Goal: Communication & Community: Connect with others

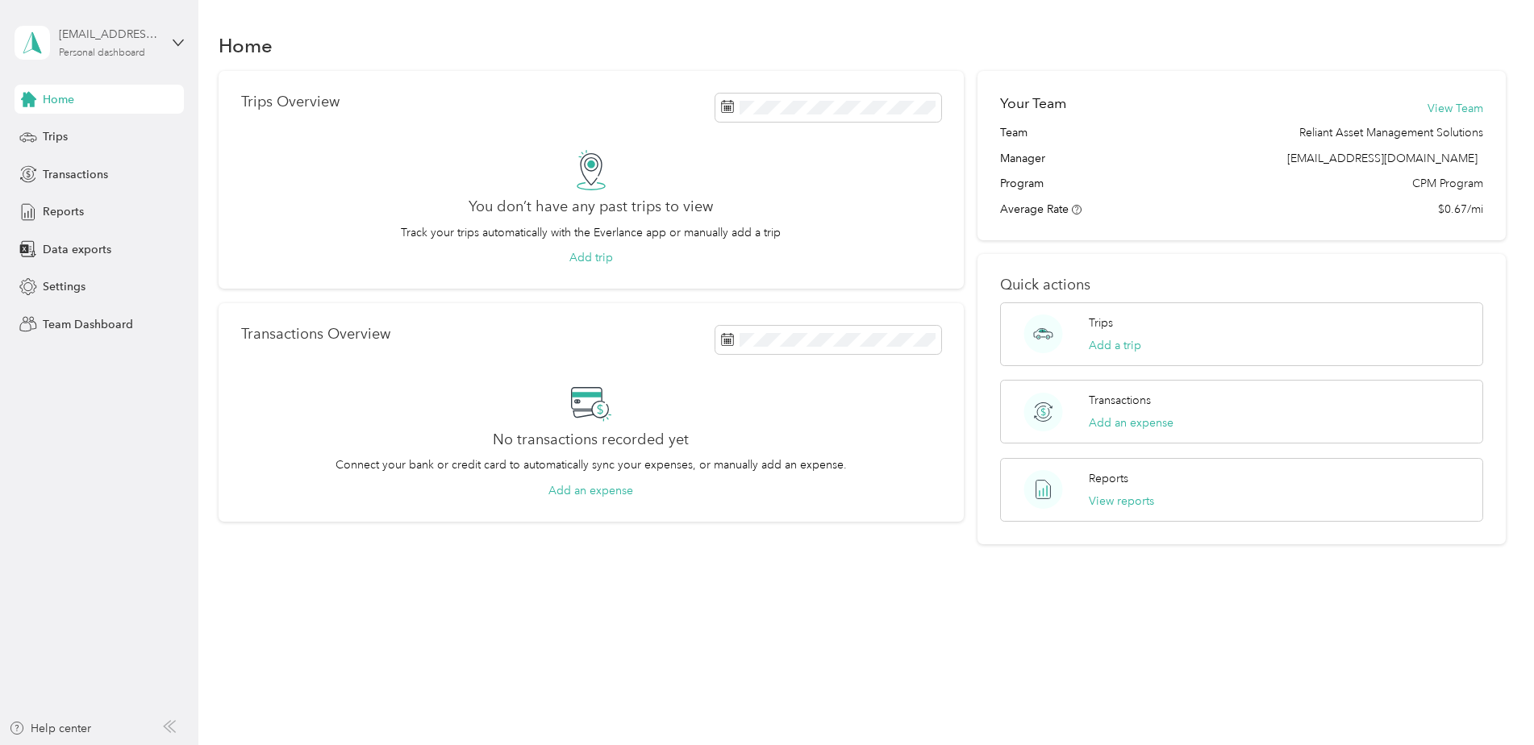
click at [127, 49] on div "Personal dashboard" at bounding box center [102, 53] width 86 height 10
click at [106, 127] on div "Team dashboard" at bounding box center [72, 132] width 86 height 17
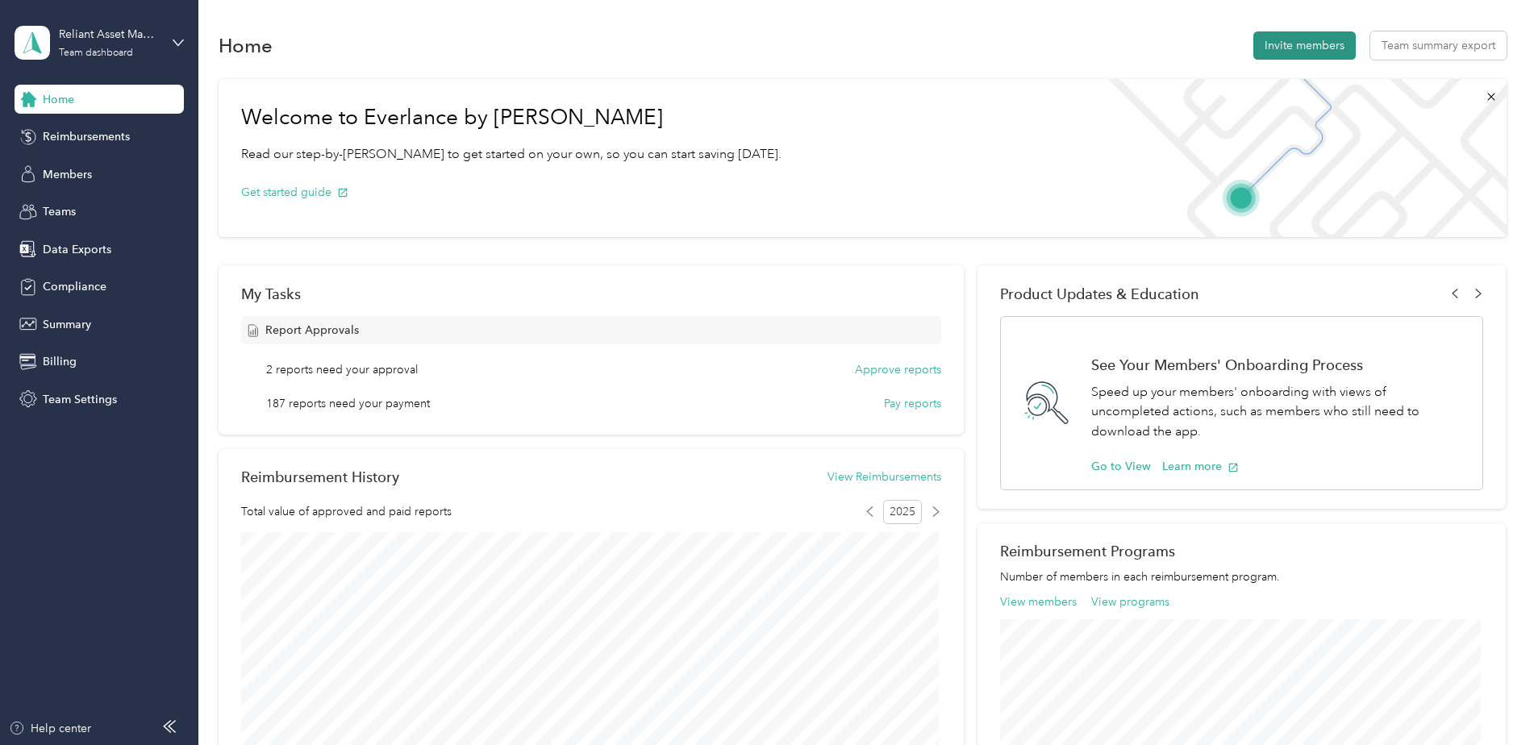
click at [1293, 36] on button "Invite members" at bounding box center [1304, 45] width 102 height 28
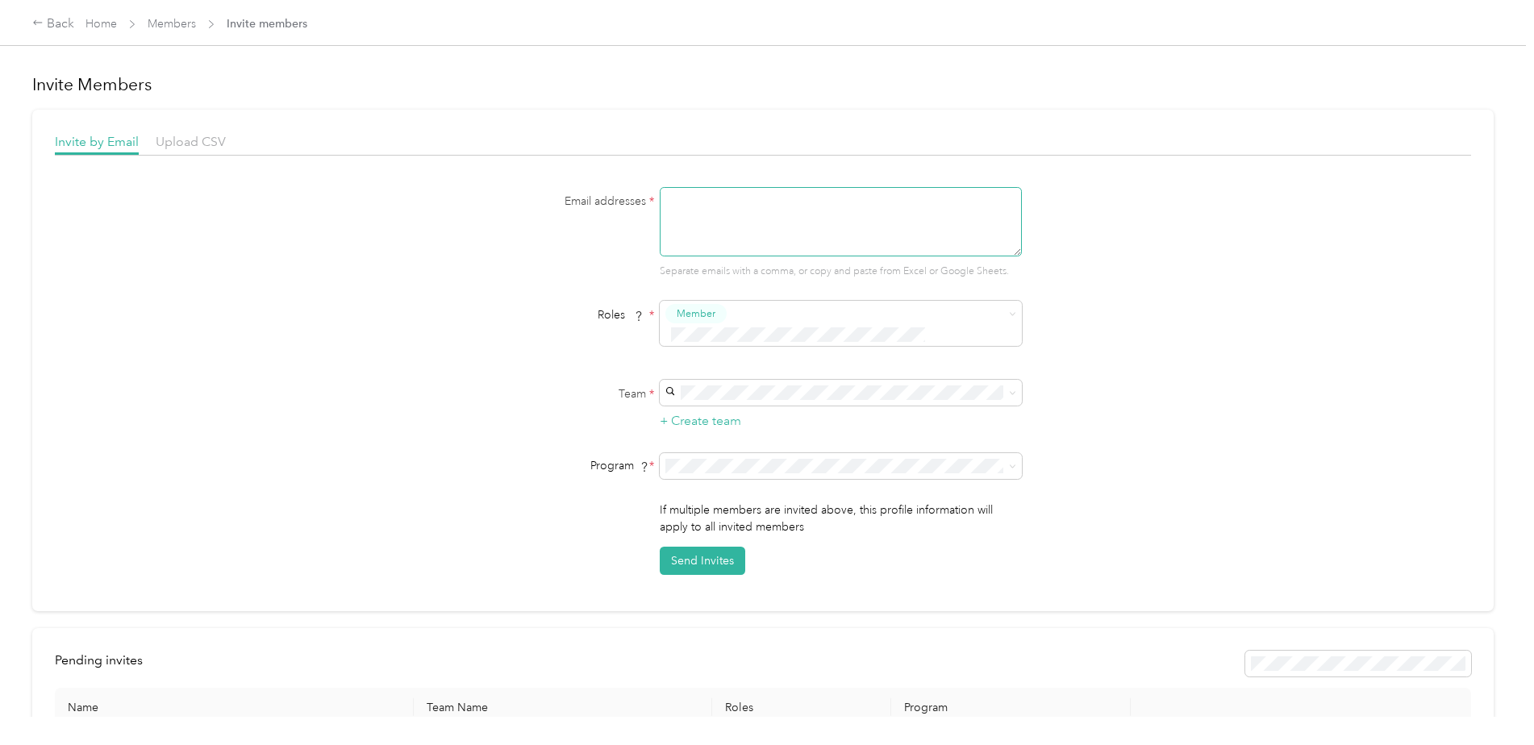
click at [711, 217] on textarea at bounding box center [841, 221] width 362 height 69
type textarea "[EMAIL_ADDRESS][DOMAIN_NAME]"
click at [757, 402] on span "Reliant Asset Management Solutions (Main organization)" at bounding box center [811, 401] width 284 height 14
drag, startPoint x: 707, startPoint y: 543, endPoint x: 715, endPoint y: 534, distance: 11.5
click at [707, 547] on button "Send Invites" at bounding box center [702, 561] width 85 height 28
